Goal: Check status: Check status

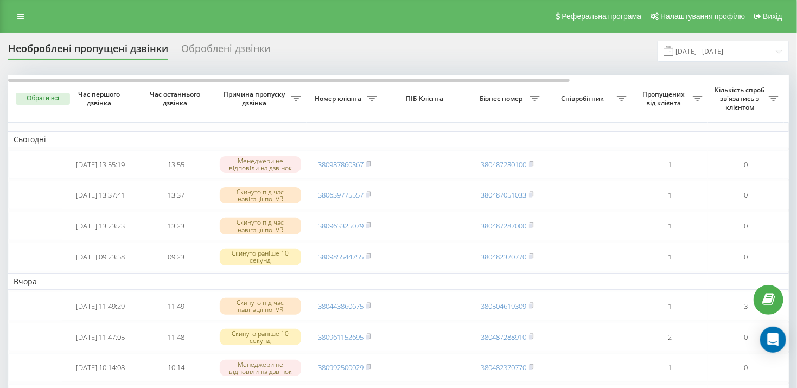
click at [233, 52] on div "Оброблені дзвінки" at bounding box center [225, 51] width 89 height 17
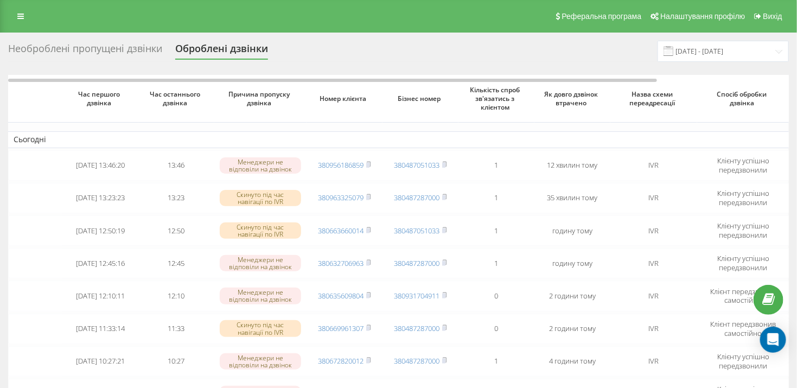
click at [105, 52] on div "Необроблені пропущені дзвінки" at bounding box center [85, 51] width 154 height 17
